Goal: Task Accomplishment & Management: Complete application form

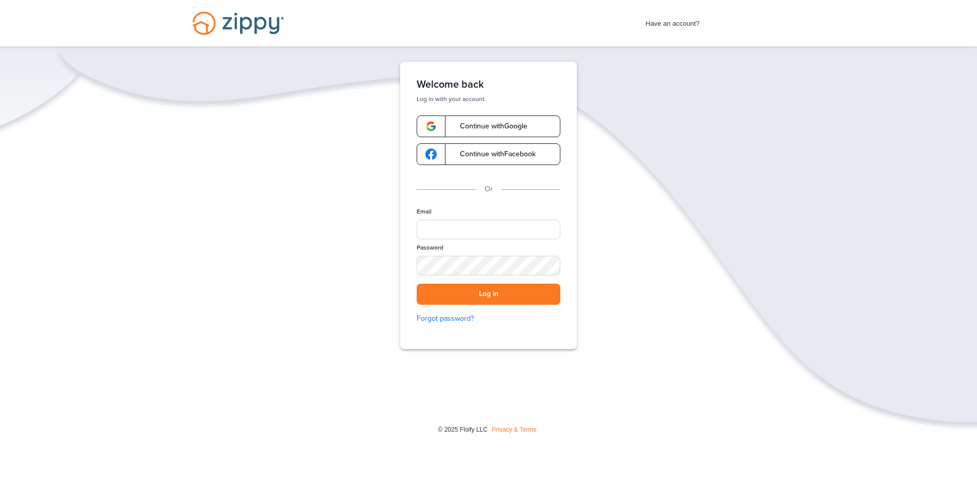
click at [487, 127] on span "Continue with Google" at bounding box center [489, 126] width 78 height 7
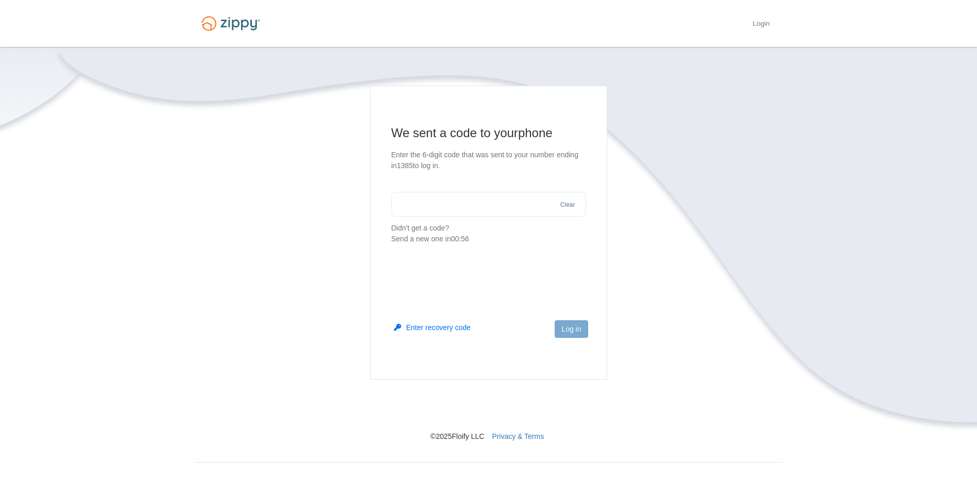
click at [439, 208] on input "text" at bounding box center [489, 204] width 195 height 25
type input "******"
click at [578, 328] on button "Log in" at bounding box center [571, 329] width 33 height 18
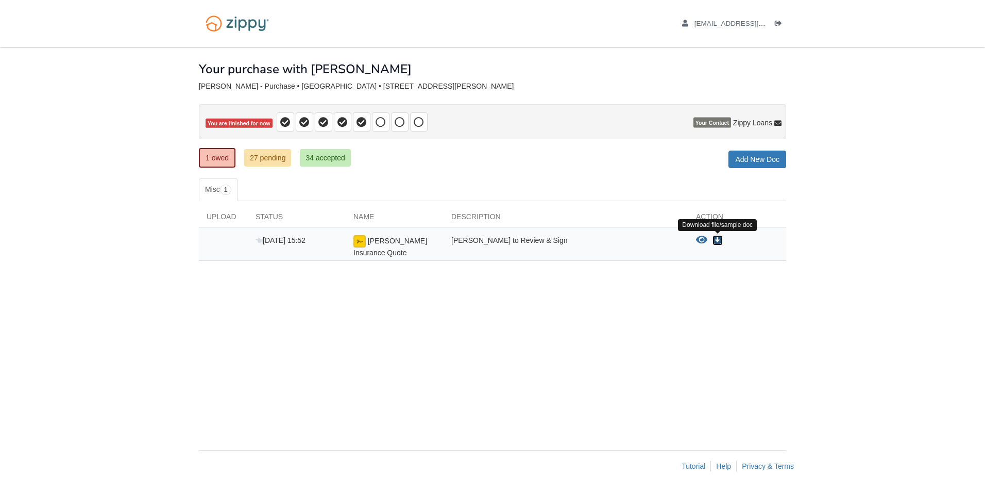
click at [719, 240] on icon "Download Antos Insurance Quote" at bounding box center [718, 240] width 10 height 10
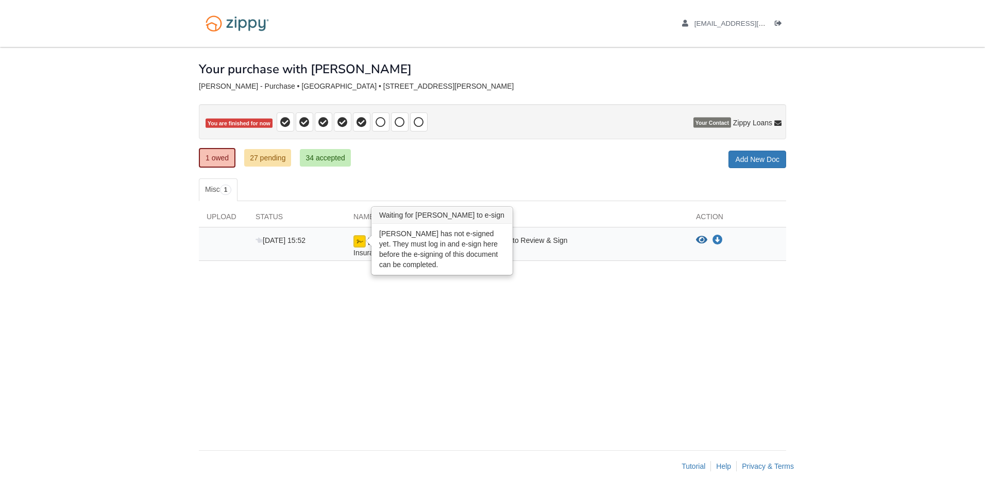
click at [359, 242] on img at bounding box center [359, 241] width 12 height 12
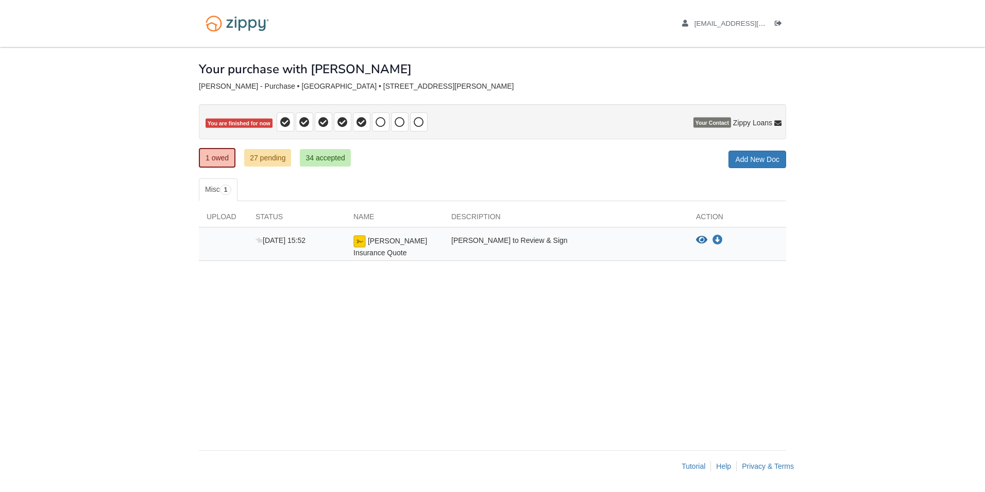
click at [375, 241] on span "[PERSON_NAME] Insurance Quote" at bounding box center [390, 246] width 74 height 20
click at [749, 153] on link "Add New Doc" at bounding box center [758, 159] width 58 height 18
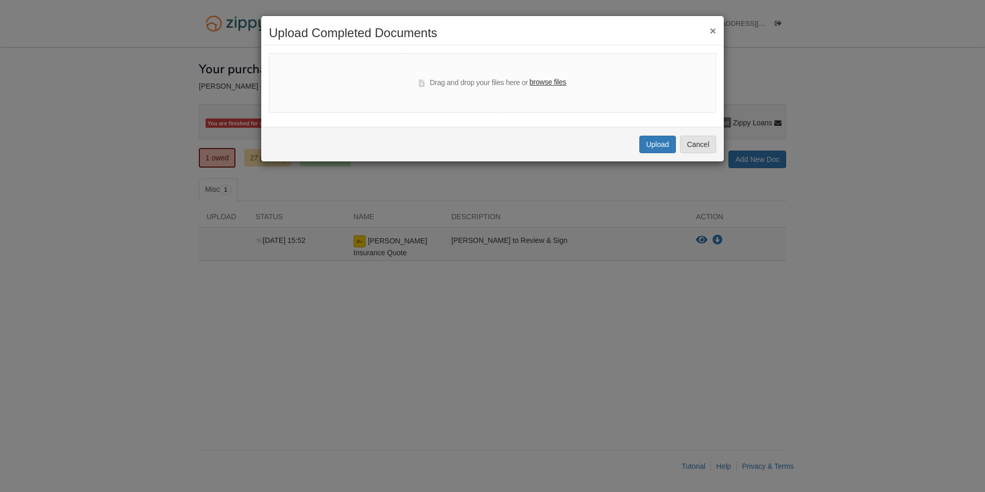
click at [550, 86] on label "browse files" at bounding box center [548, 82] width 37 height 11
click at [0, 0] on input "browse files" at bounding box center [0, 0] width 0 height 0
select select "****"
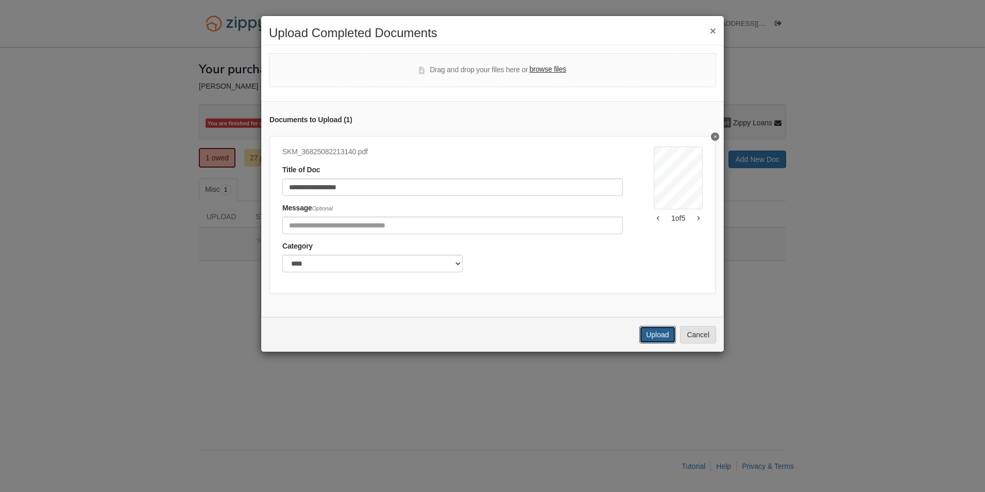
click at [663, 340] on button "Upload" at bounding box center [657, 335] width 36 height 18
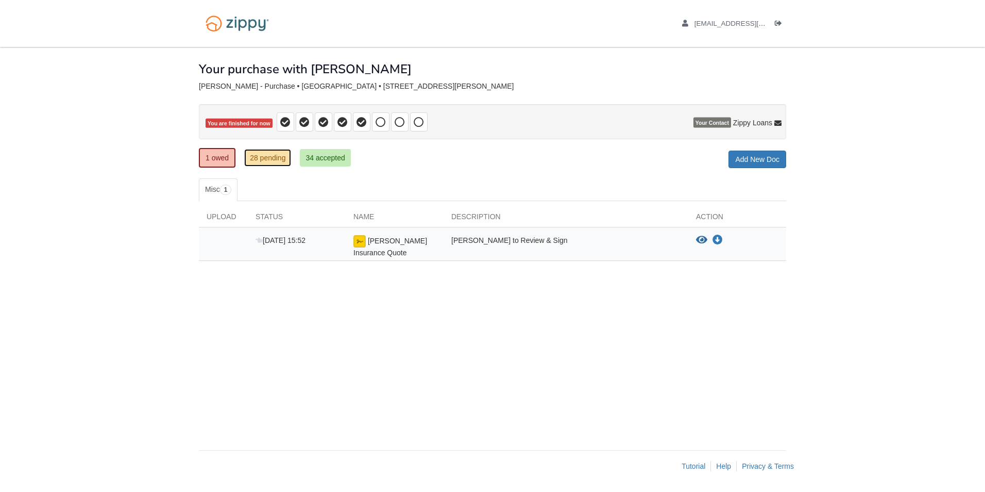
click at [261, 158] on link "28 pending" at bounding box center [267, 158] width 47 height 18
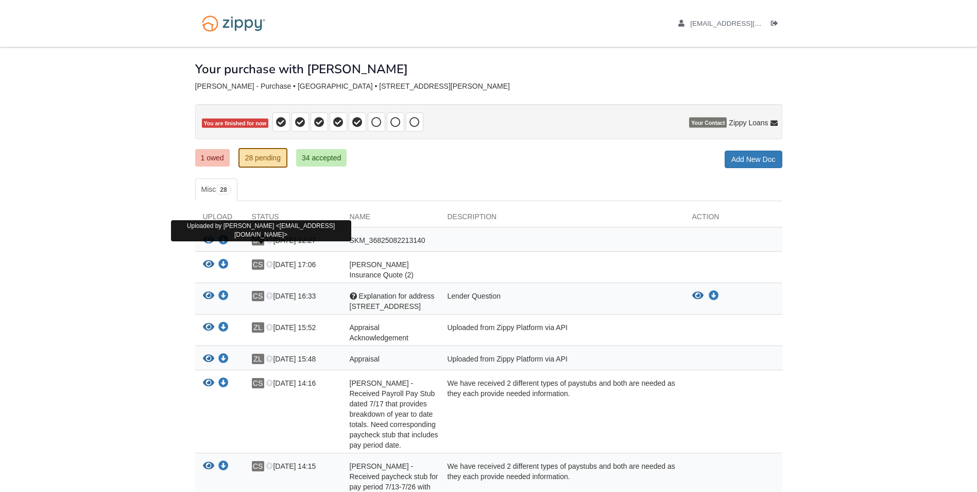
click at [261, 244] on span "CS" at bounding box center [258, 240] width 12 height 10
click at [206, 238] on icon "View SKM_36825082213140" at bounding box center [208, 240] width 11 height 10
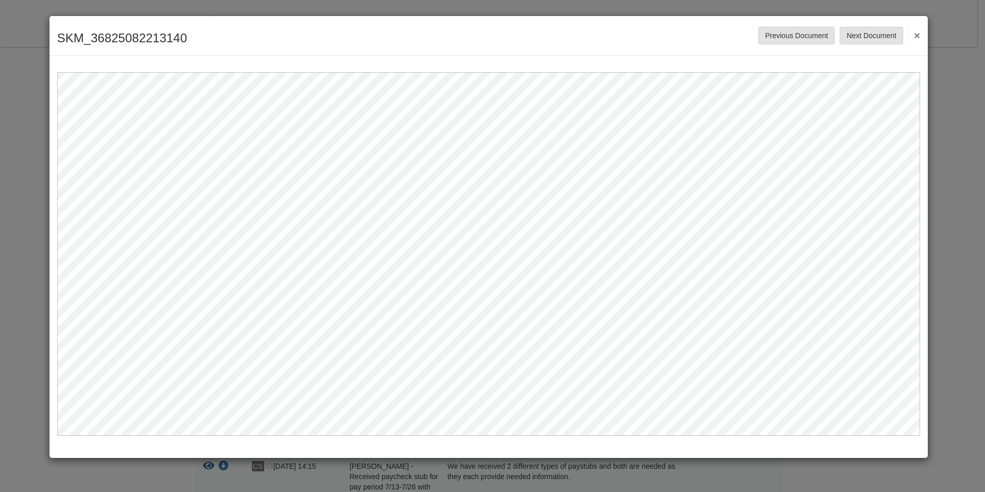
click at [919, 38] on button "×" at bounding box center [914, 35] width 12 height 19
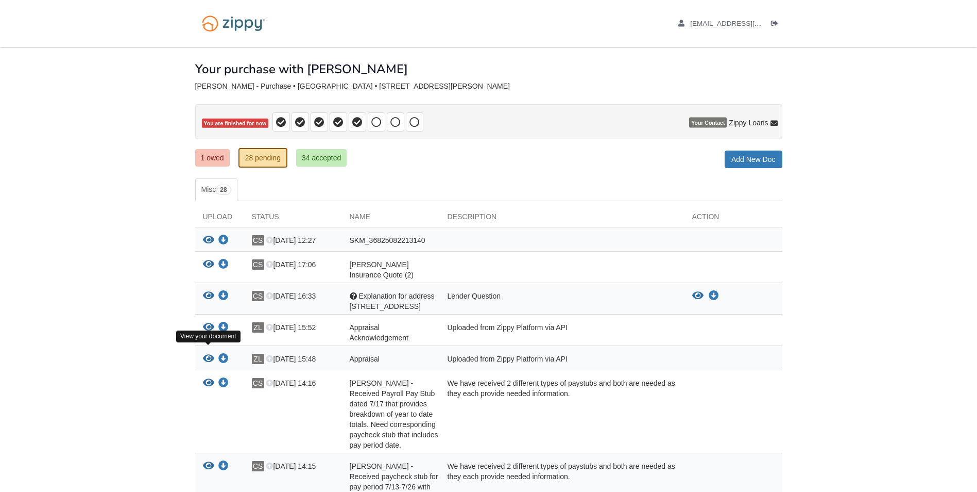
click at [205, 353] on icon "View Appraisal" at bounding box center [208, 358] width 11 height 10
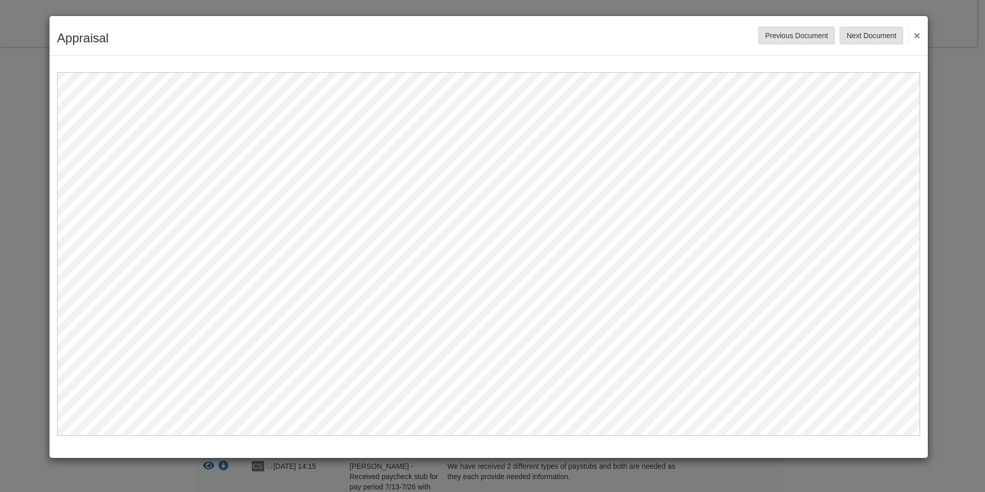
click at [915, 32] on button "×" at bounding box center [914, 35] width 12 height 19
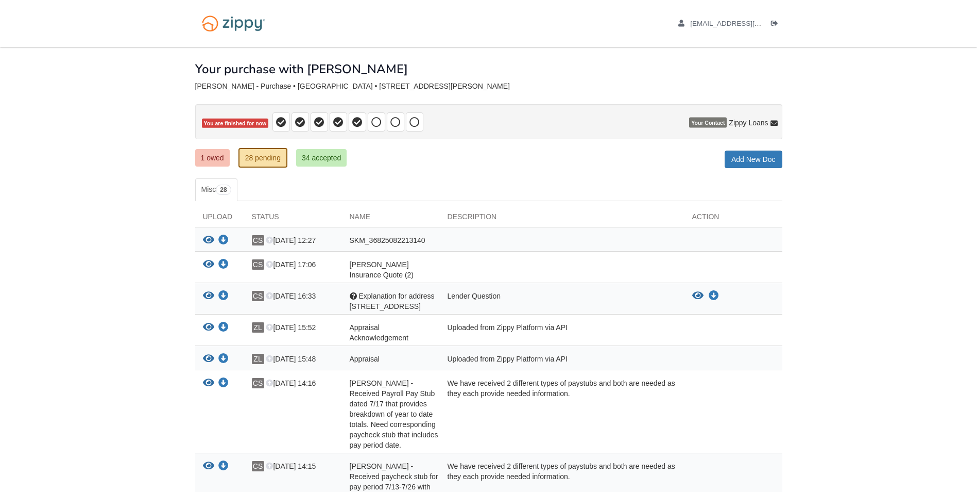
scroll to position [52, 0]
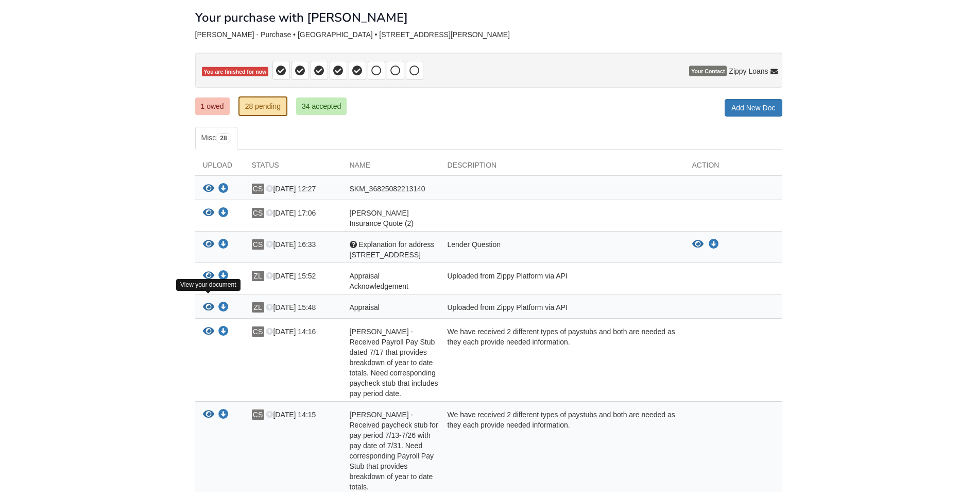
click at [208, 302] on icon "View Appraisal" at bounding box center [208, 307] width 11 height 10
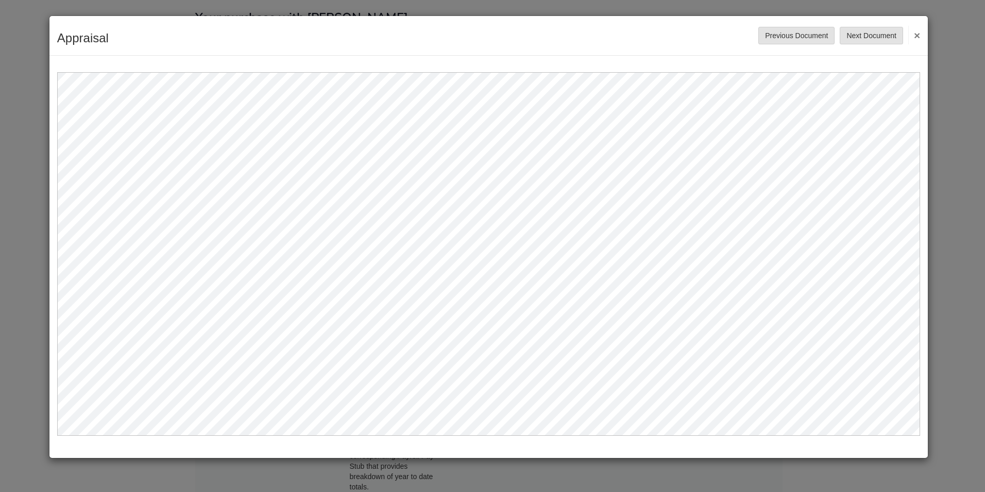
click at [914, 38] on button "×" at bounding box center [914, 35] width 12 height 19
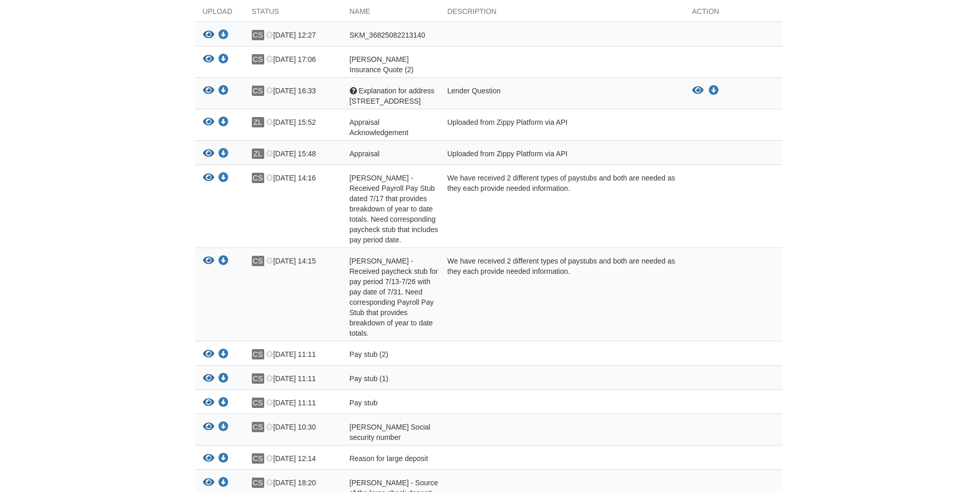
scroll to position [206, 0]
click at [226, 348] on icon "Download Pay stub (2)" at bounding box center [223, 353] width 10 height 10
click at [222, 372] on icon "Download Pay stub (1)" at bounding box center [223, 377] width 10 height 10
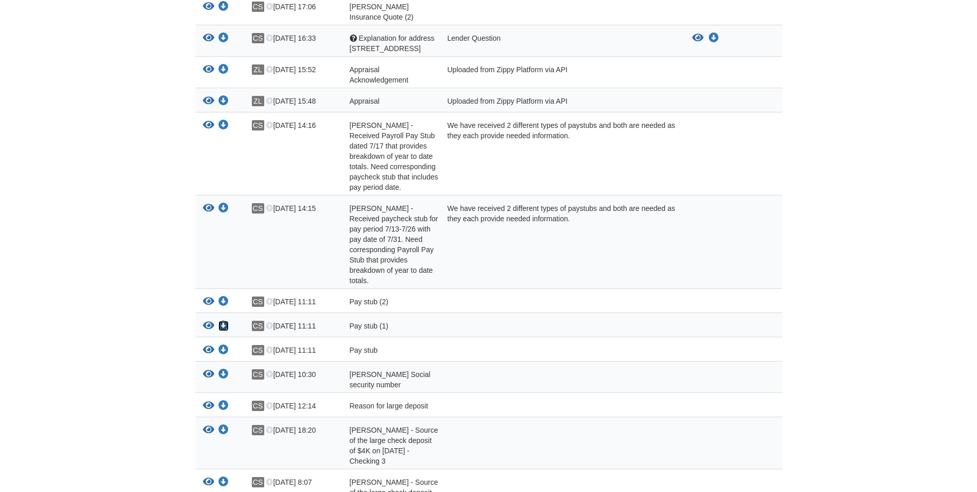
scroll to position [309, 0]
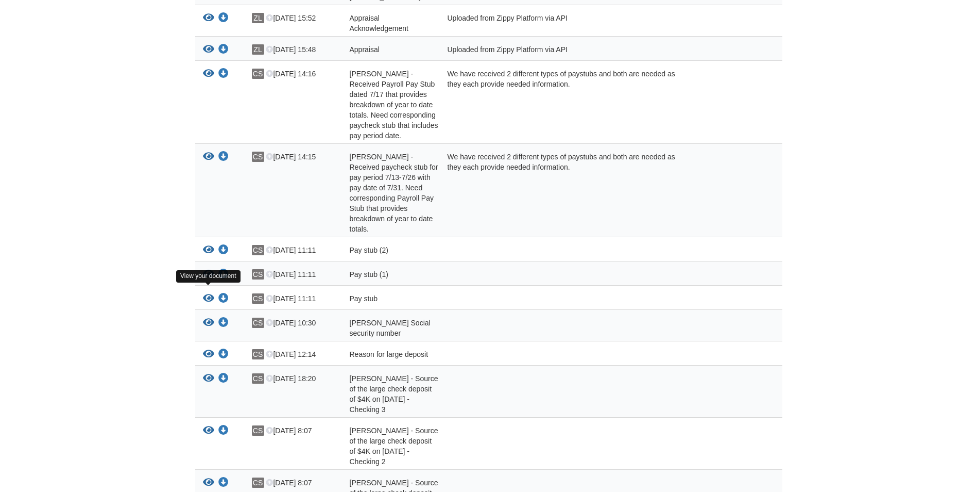
click at [208, 293] on icon "View Pay stub" at bounding box center [208, 298] width 11 height 10
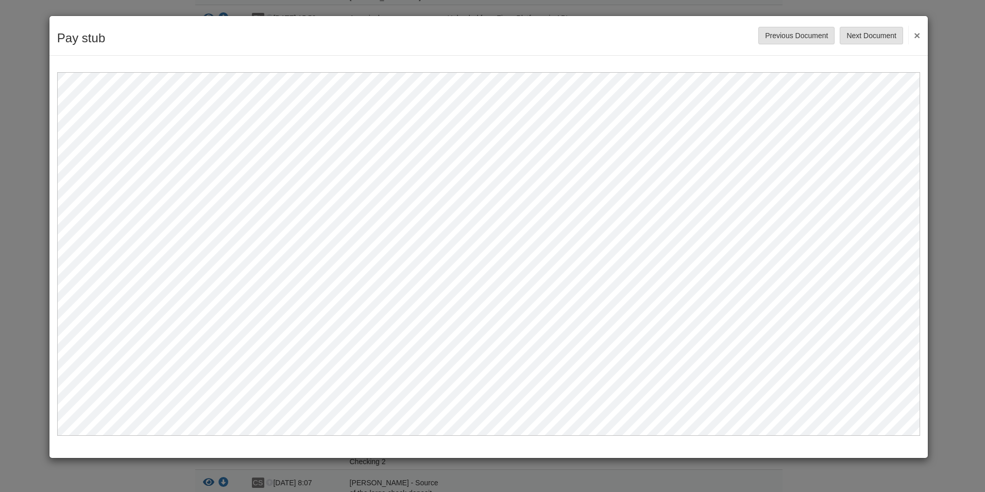
click at [916, 33] on button "×" at bounding box center [914, 35] width 12 height 19
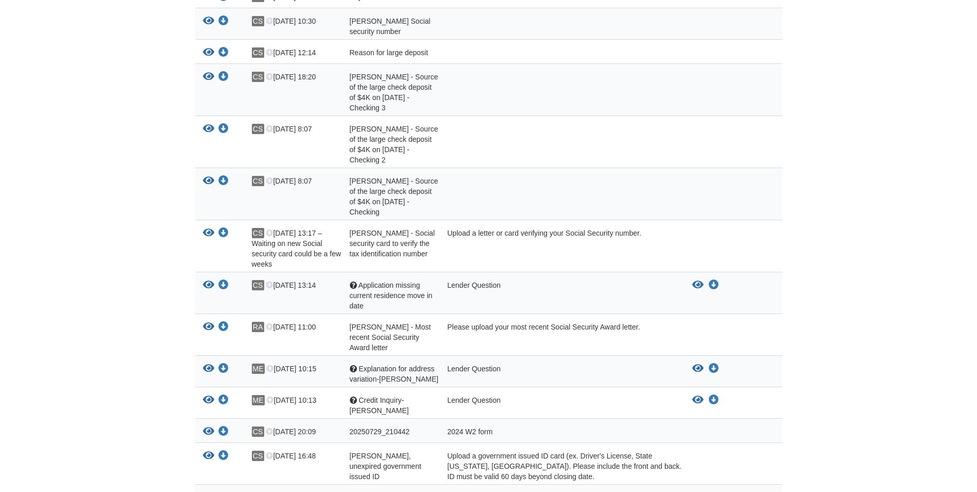
scroll to position [618, 0]
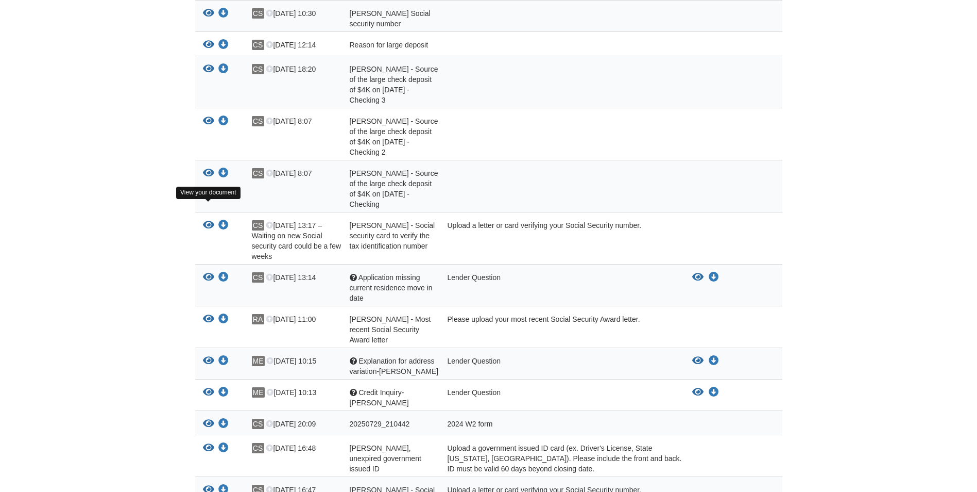
click at [207, 220] on icon "View Christine Steckbauer - Social security card to verify the tax identificati…" at bounding box center [208, 225] width 11 height 10
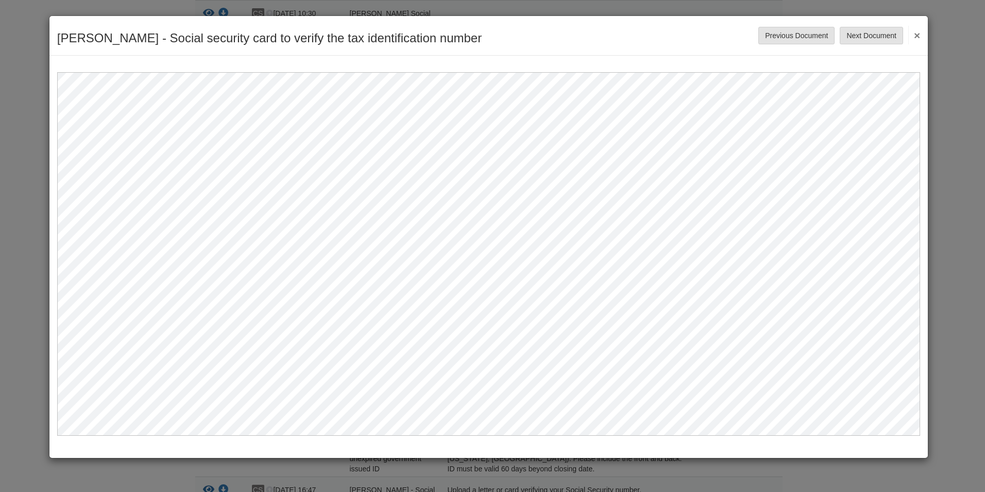
click at [918, 38] on button "×" at bounding box center [914, 35] width 12 height 19
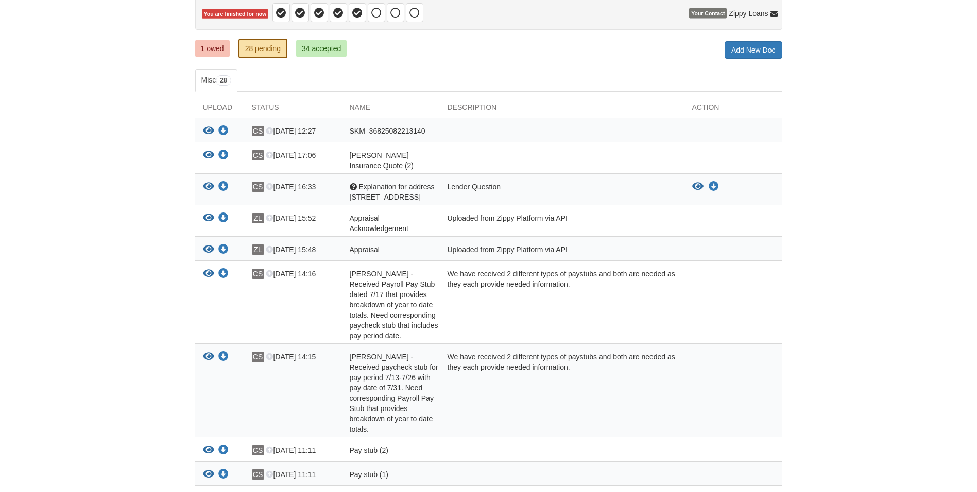
scroll to position [103, 0]
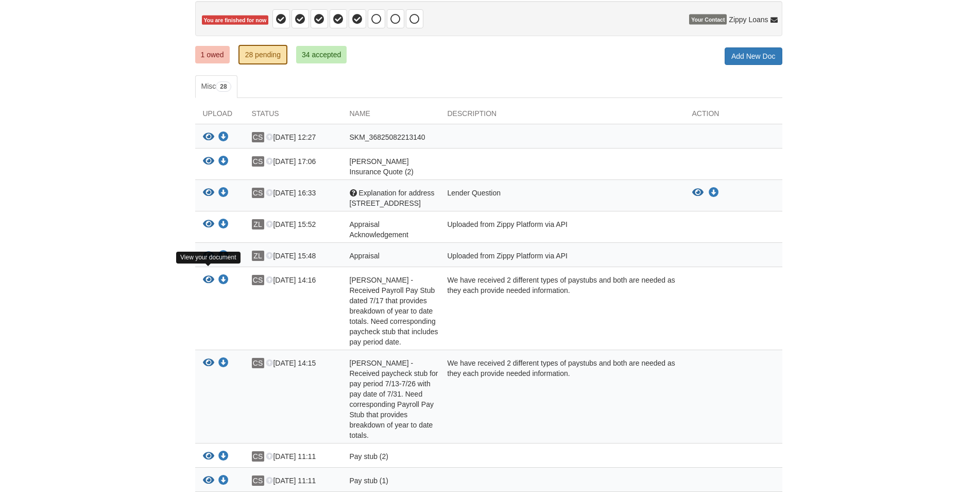
click at [210, 275] on icon "View Christine Steckbauer - Received Payroll Pay Stub dated 7/17 that provides …" at bounding box center [208, 280] width 11 height 10
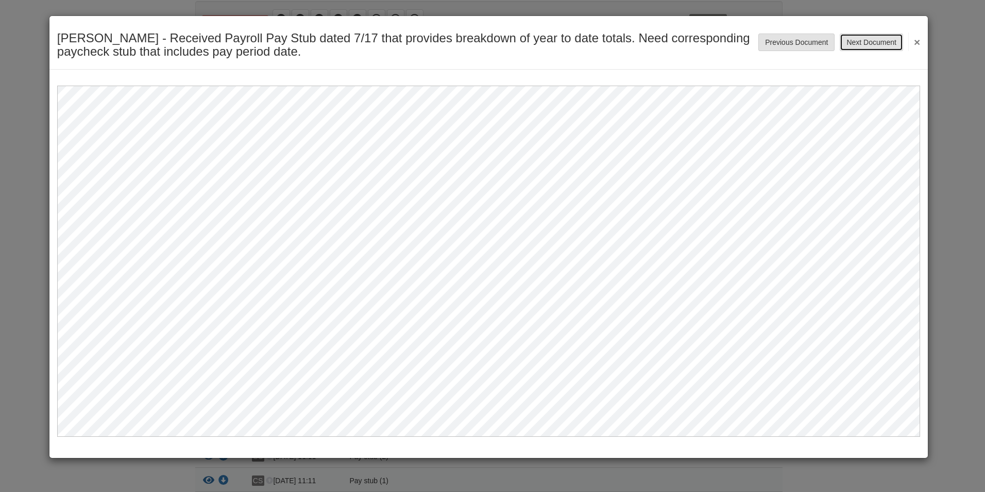
click at [877, 42] on button "Next Document" at bounding box center [871, 42] width 63 height 18
click at [918, 42] on button "×" at bounding box center [914, 41] width 12 height 19
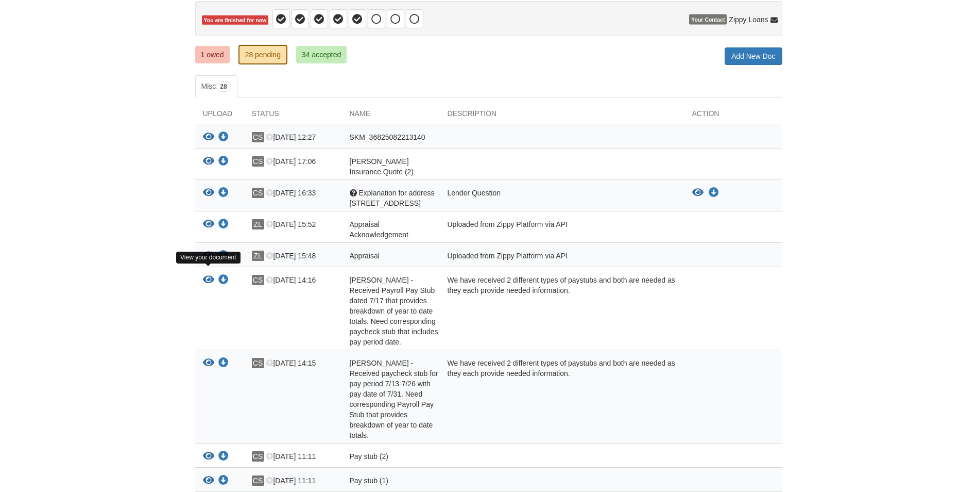
click at [208, 275] on icon "View Christine Steckbauer - Received Payroll Pay Stub dated 7/17 that provides …" at bounding box center [208, 280] width 11 height 10
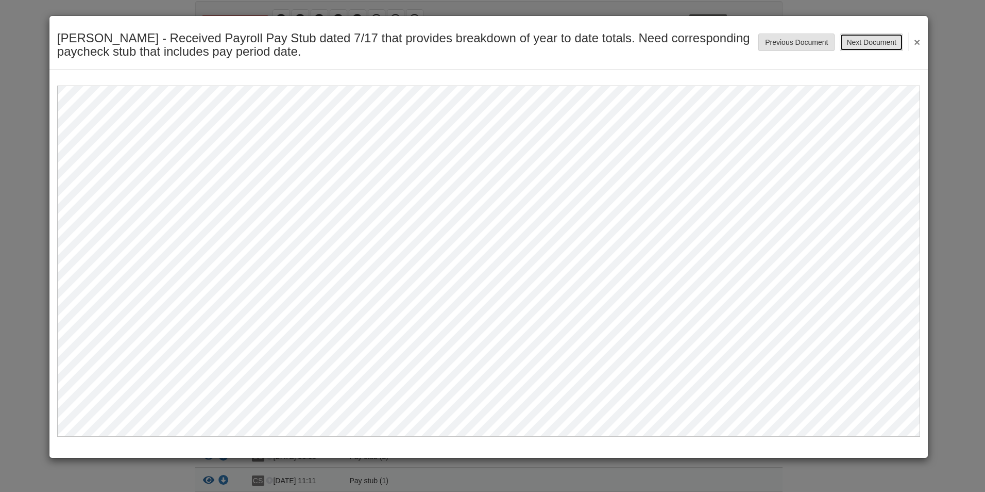
click at [882, 42] on button "Next Document" at bounding box center [871, 42] width 63 height 18
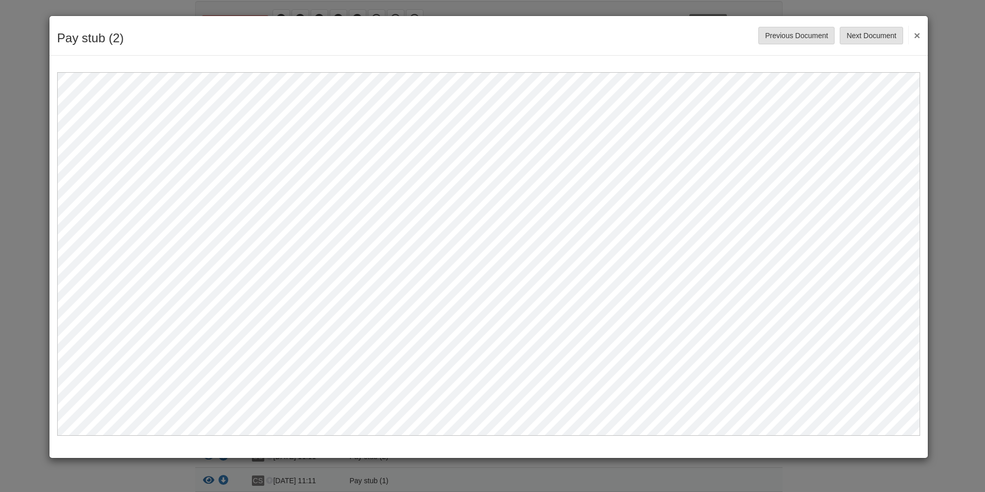
click at [913, 39] on button "×" at bounding box center [914, 35] width 12 height 19
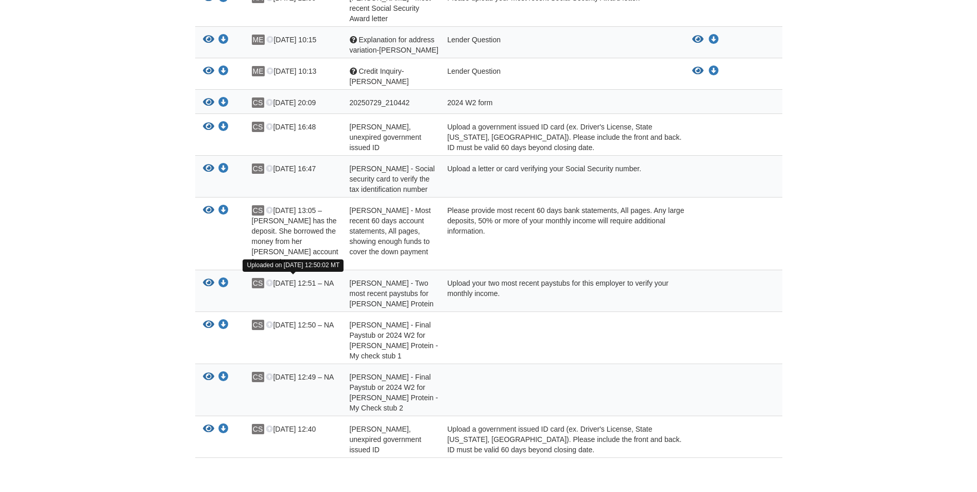
scroll to position [943, 0]
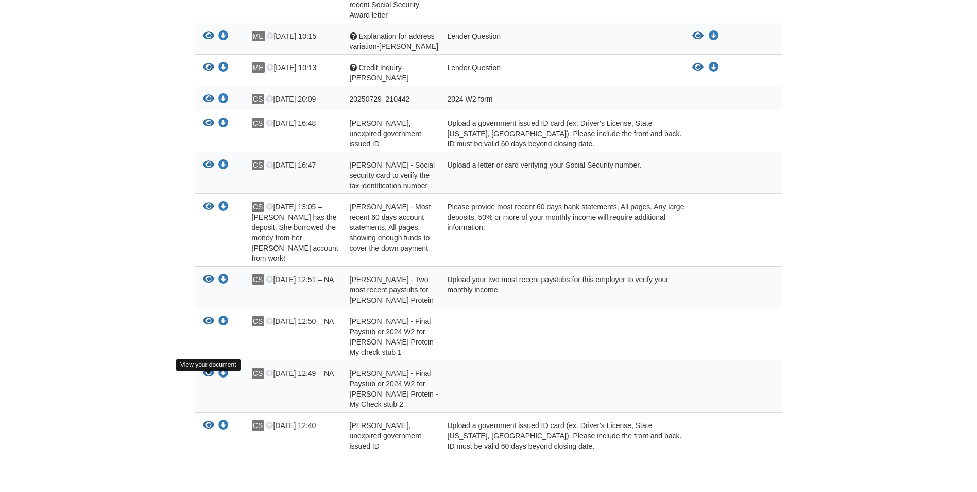
click at [208, 420] on icon "View Christine Steckbauer - Valid, unexpired government issued ID" at bounding box center [208, 425] width 11 height 10
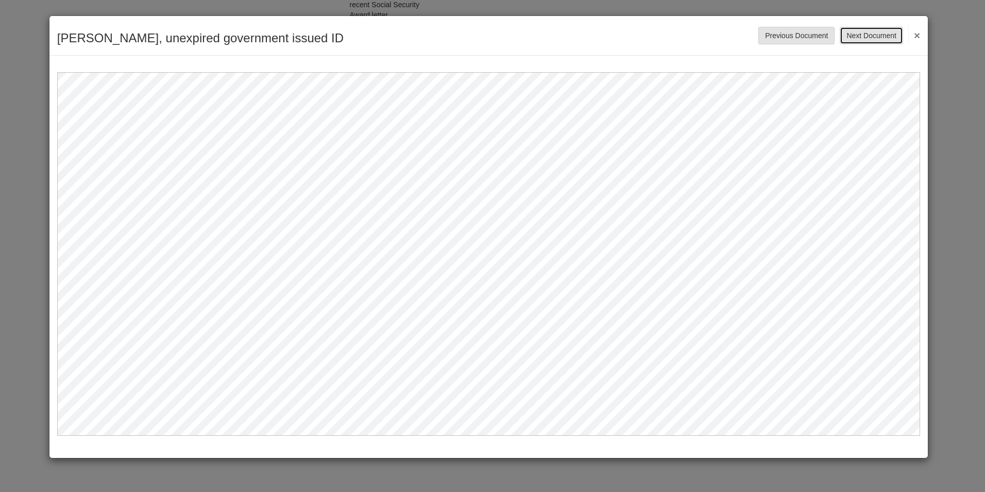
click at [868, 30] on button "Next Document" at bounding box center [871, 36] width 63 height 18
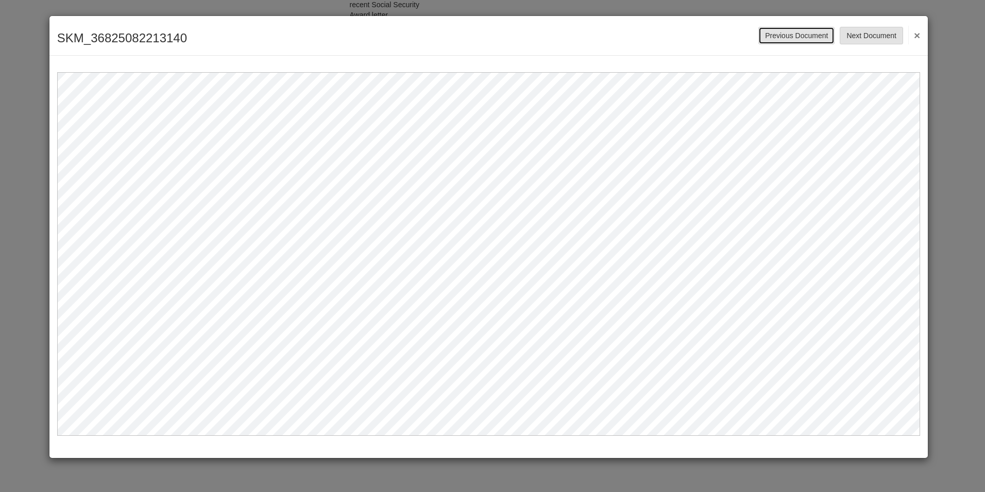
click at [785, 39] on button "Previous Document" at bounding box center [796, 36] width 76 height 18
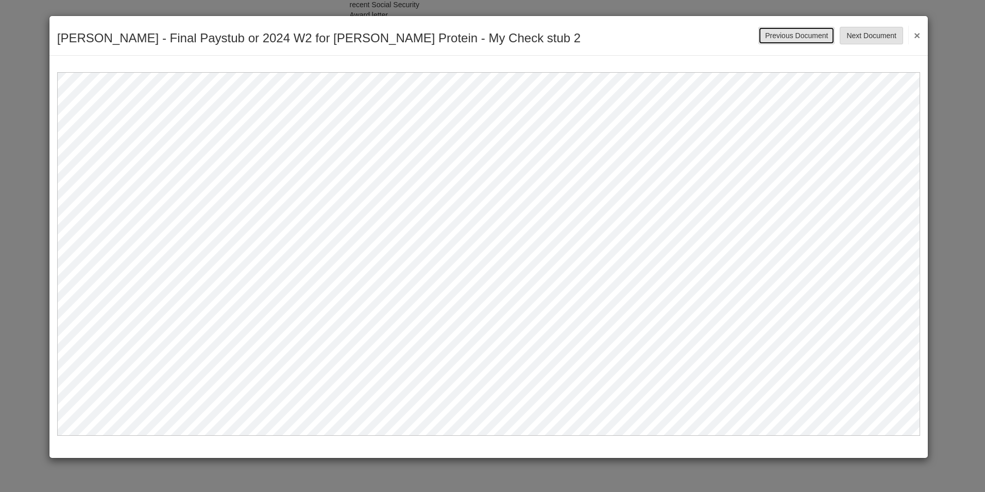
click at [785, 39] on button "Previous Document" at bounding box center [796, 36] width 76 height 18
click at [792, 41] on button "Previous Document" at bounding box center [796, 36] width 76 height 18
click at [800, 34] on button "Previous Document" at bounding box center [796, 36] width 76 height 18
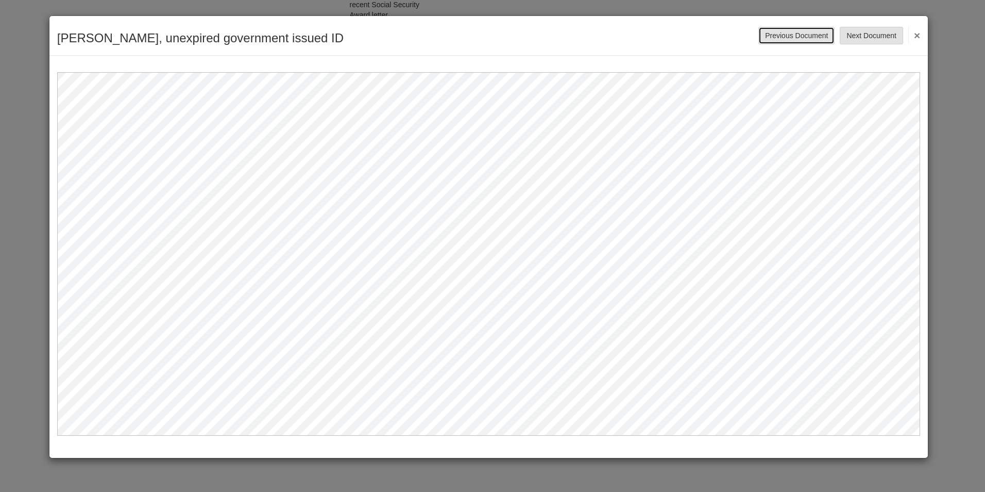
click at [800, 34] on button "Previous Document" at bounding box center [796, 36] width 76 height 18
click at [799, 32] on button "Previous Document" at bounding box center [796, 36] width 76 height 18
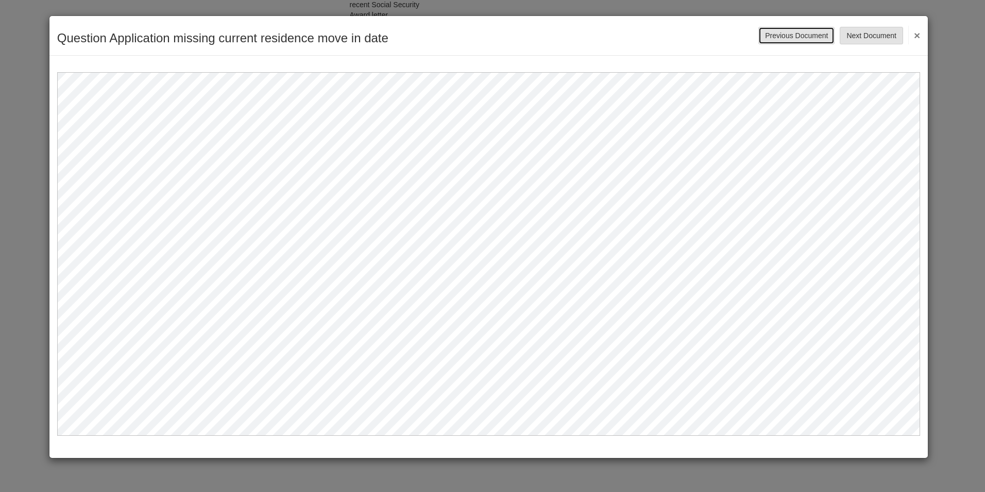
click at [799, 32] on button "Previous Document" at bounding box center [796, 36] width 76 height 18
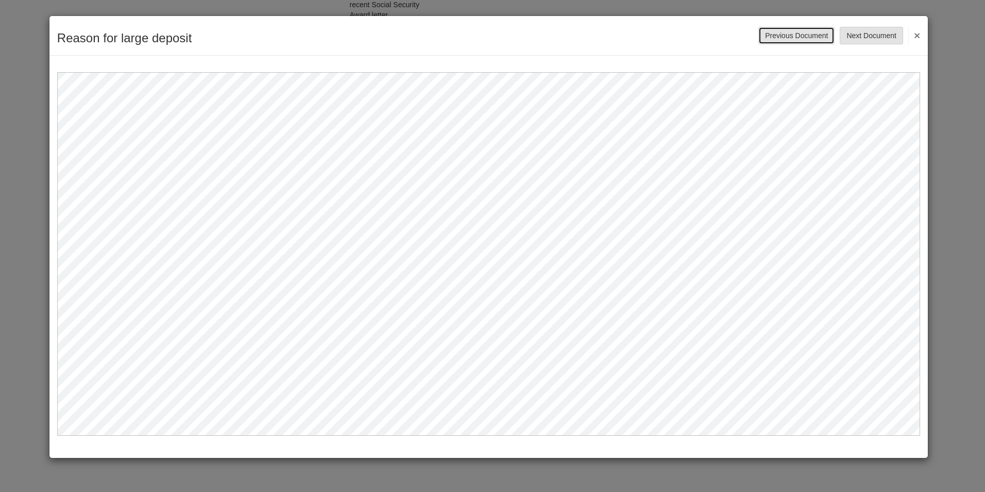
click at [799, 32] on button "Previous Document" at bounding box center [796, 36] width 76 height 18
click at [795, 35] on button "Previous Document" at bounding box center [796, 36] width 76 height 18
click at [795, 36] on button "Previous Document" at bounding box center [796, 36] width 76 height 18
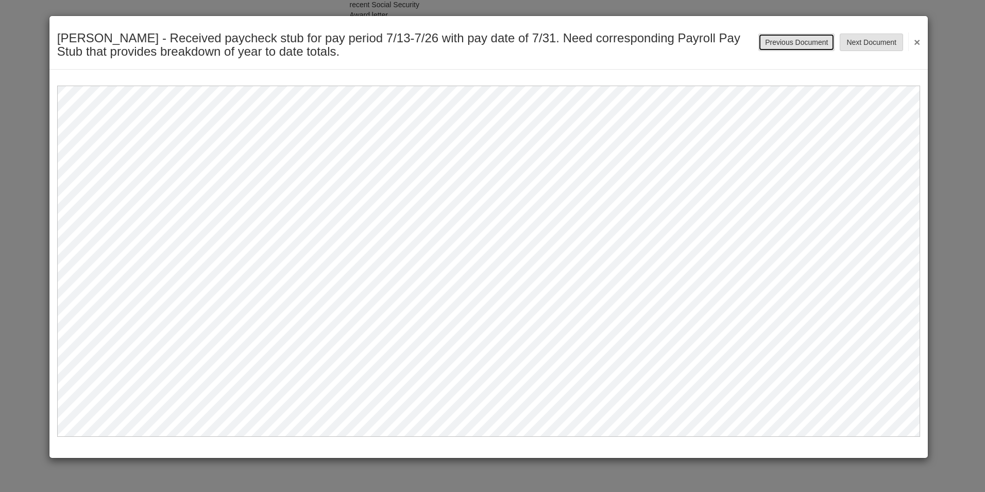
click at [795, 36] on button "Previous Document" at bounding box center [796, 42] width 76 height 18
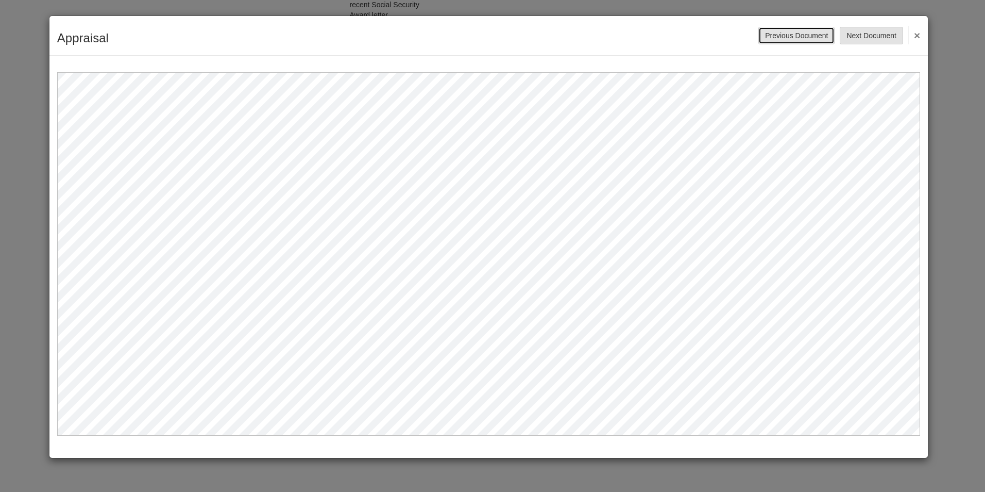
click at [794, 40] on button "Previous Document" at bounding box center [796, 36] width 76 height 18
click at [806, 32] on button "Previous Document" at bounding box center [796, 36] width 76 height 18
click at [802, 35] on button "Previous Document" at bounding box center [796, 36] width 76 height 18
click at [795, 33] on button "Previous Document" at bounding box center [796, 36] width 76 height 18
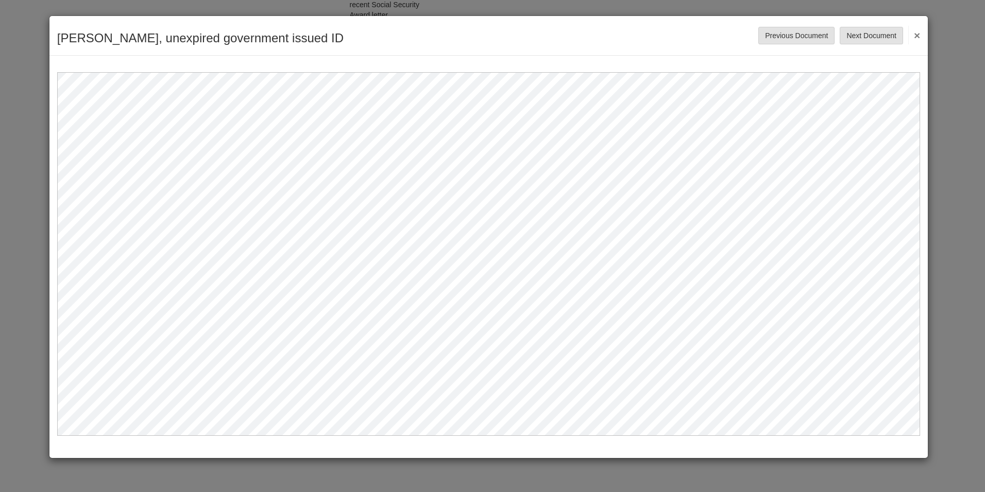
click at [919, 32] on button "×" at bounding box center [914, 35] width 12 height 19
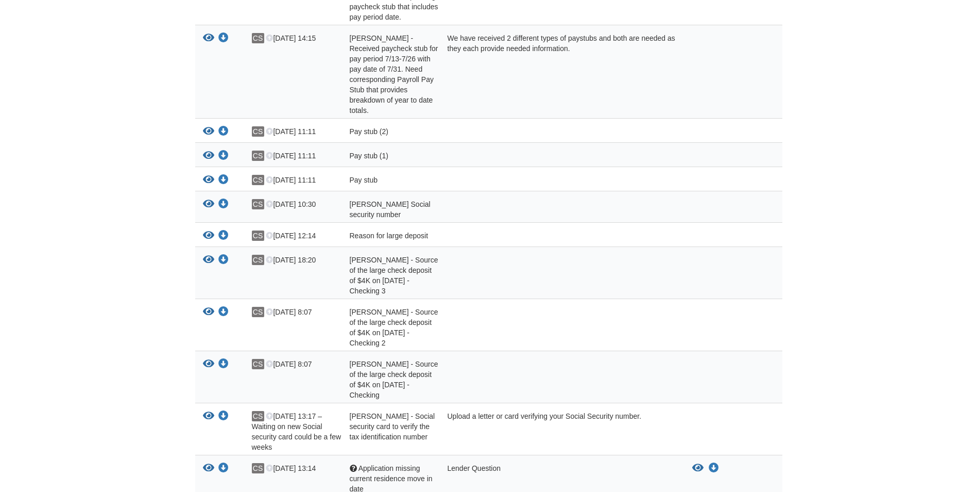
scroll to position [0, 0]
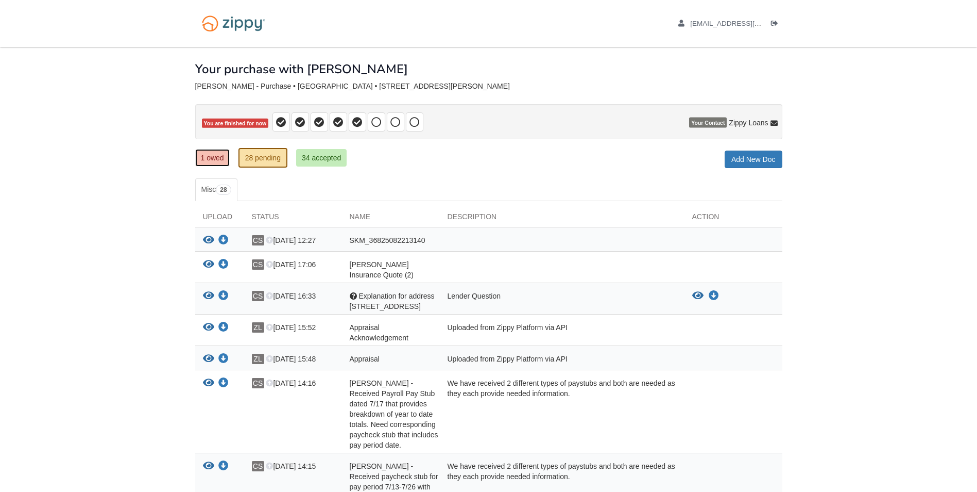
click at [208, 159] on link "1 owed" at bounding box center [212, 158] width 35 height 18
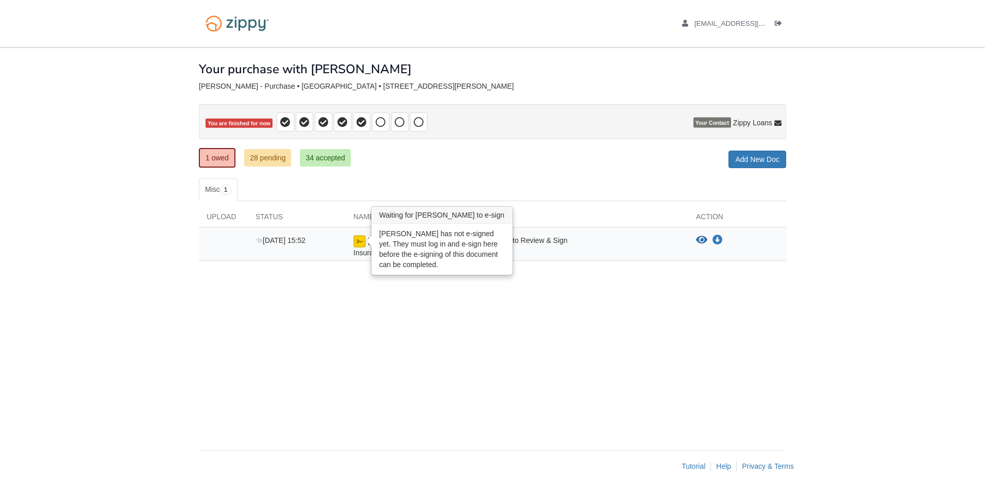
click at [362, 242] on img at bounding box center [359, 241] width 12 height 12
click at [364, 242] on img at bounding box center [359, 241] width 12 height 12
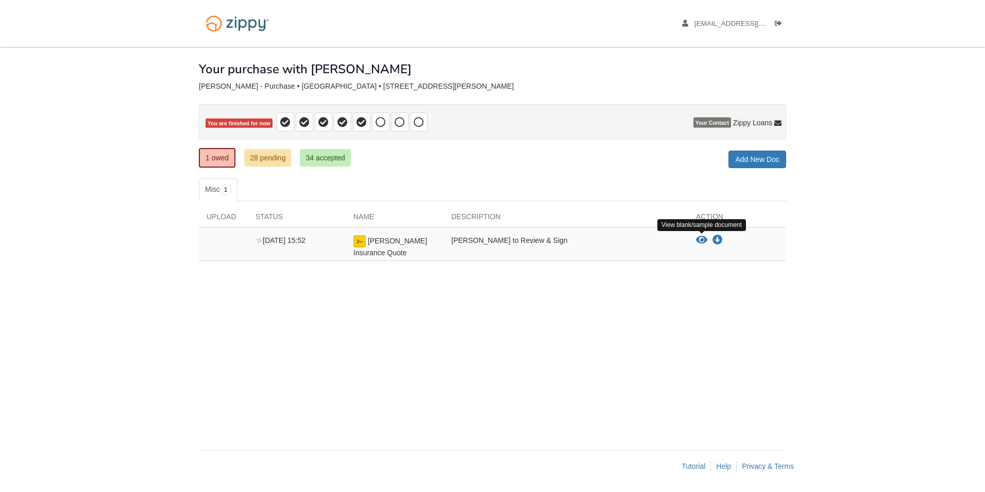
click at [704, 242] on icon "View Antos Insurance Quote" at bounding box center [701, 240] width 11 height 10
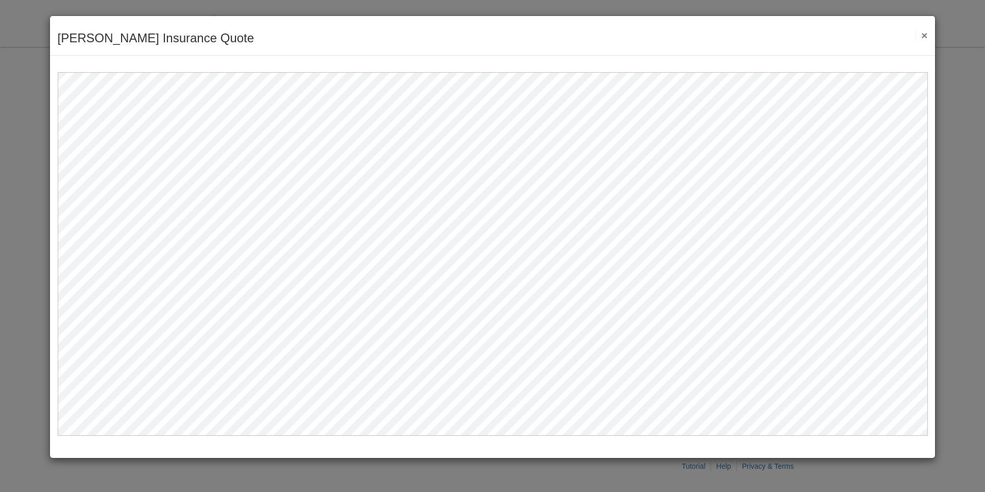
click at [925, 34] on button "×" at bounding box center [922, 35] width 12 height 11
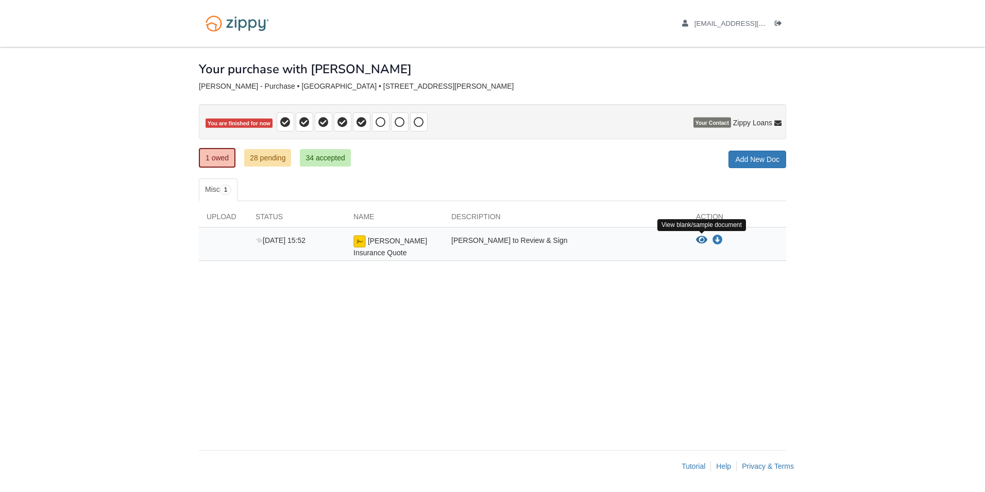
click at [699, 239] on icon "View Antos Insurance Quote" at bounding box center [701, 240] width 11 height 10
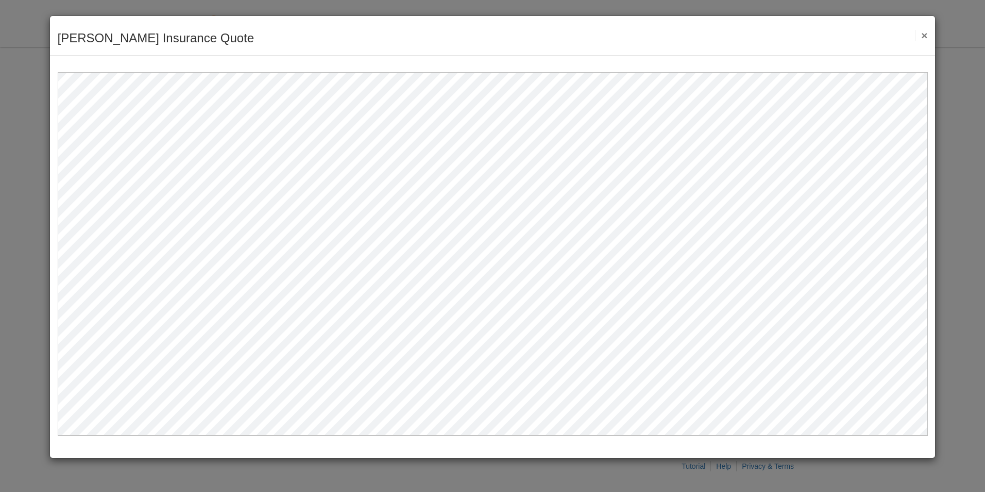
click at [925, 36] on button "×" at bounding box center [922, 35] width 12 height 11
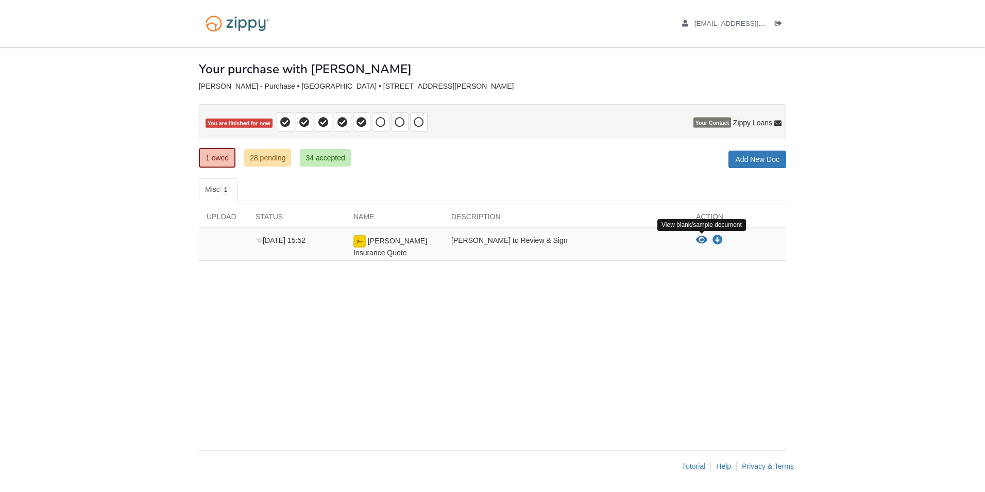
click at [701, 237] on icon "View Antos Insurance Quote" at bounding box center [701, 240] width 11 height 10
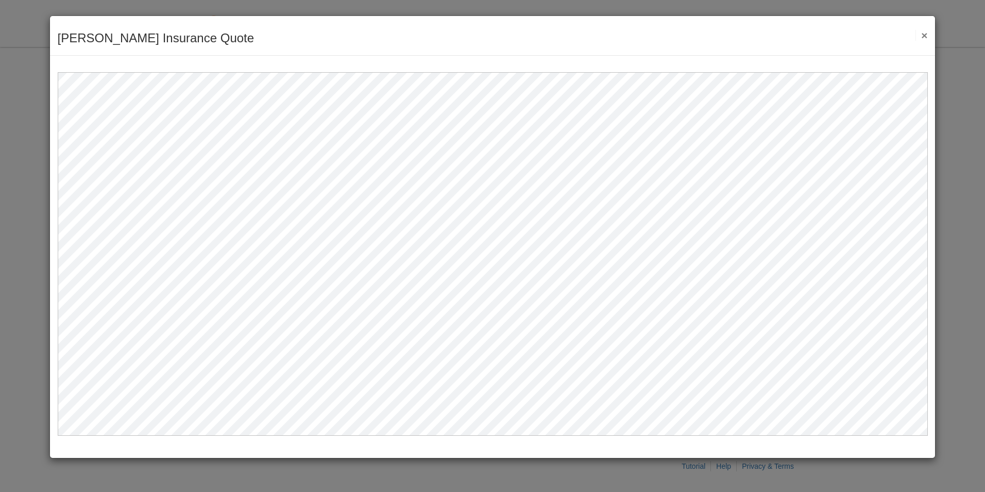
click at [925, 32] on button "×" at bounding box center [922, 35] width 12 height 11
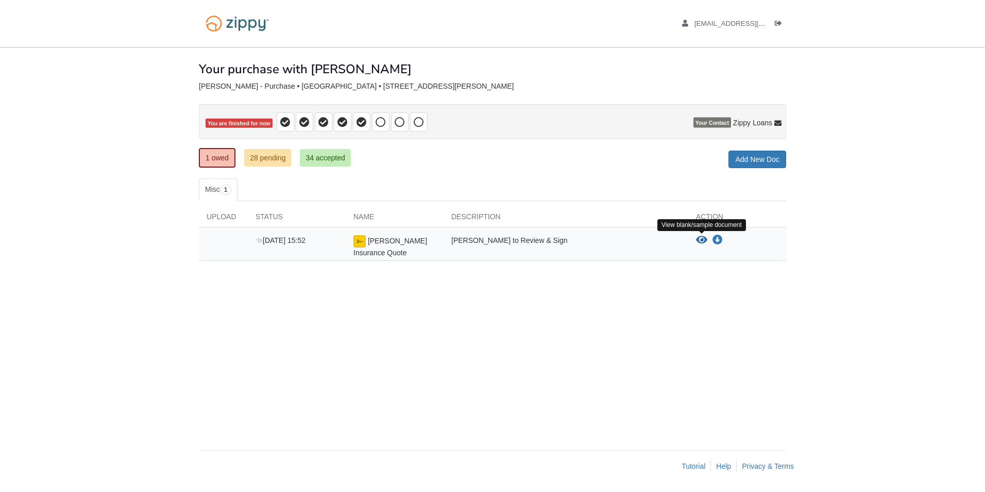
click at [702, 240] on icon "View Antos Insurance Quote" at bounding box center [701, 240] width 11 height 10
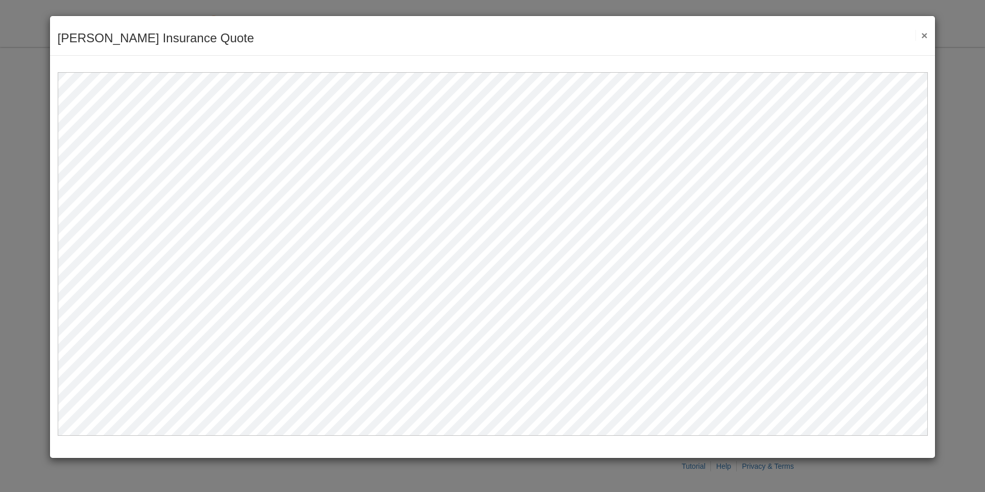
click at [926, 36] on button "×" at bounding box center [922, 35] width 12 height 11
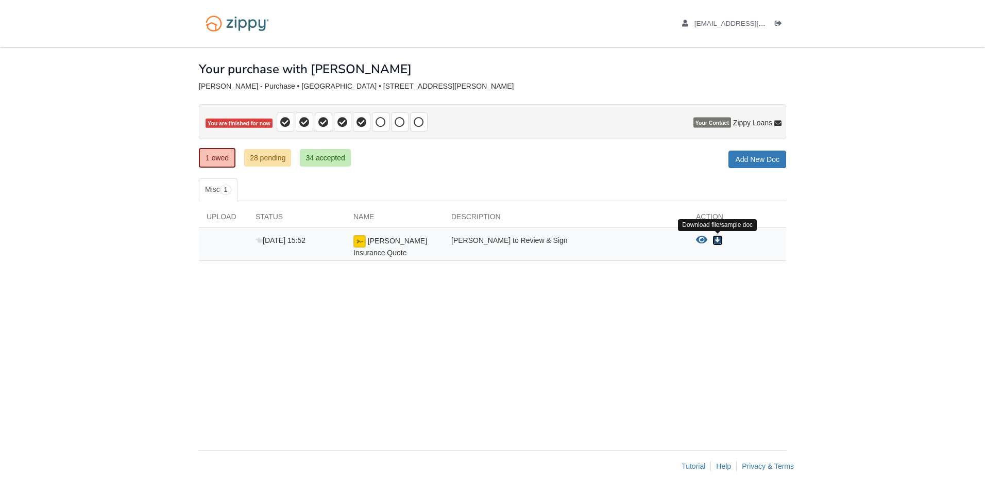
click at [717, 239] on icon "Download Antos Insurance Quote" at bounding box center [718, 240] width 10 height 10
click at [717, 120] on span "Your Contact" at bounding box center [712, 122] width 38 height 10
click at [778, 124] on icon at bounding box center [777, 123] width 7 height 7
